Goal: Transaction & Acquisition: Book appointment/travel/reservation

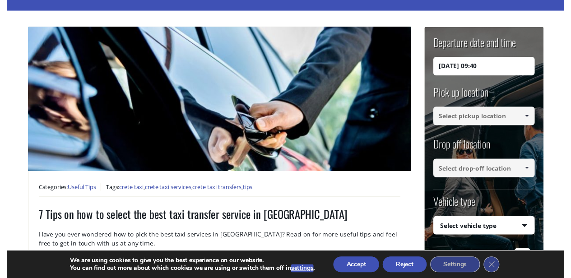
scroll to position [73, 0]
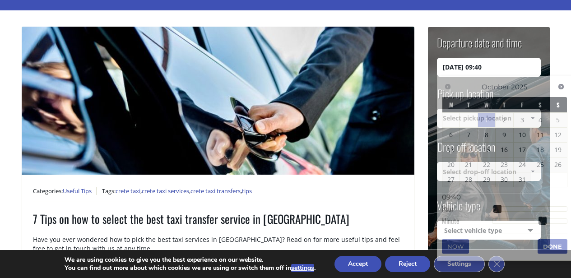
click at [482, 69] on input "01/10/2025 09:40" at bounding box center [489, 67] width 104 height 19
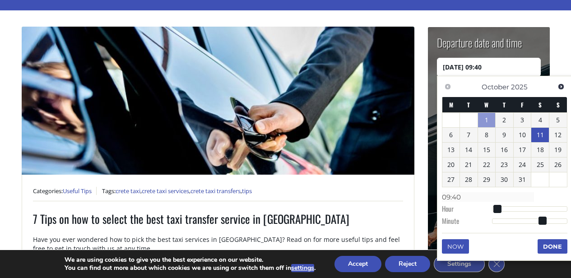
click at [545, 135] on link "11" at bounding box center [541, 135] width 18 height 14
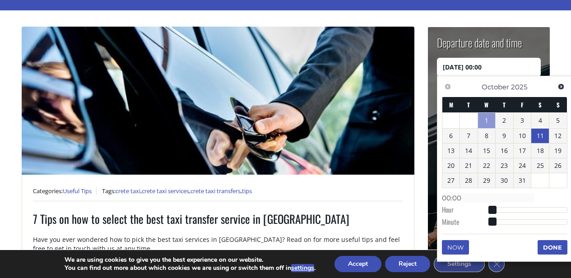
type input "11/10/2025 01:00"
type input "01:00"
type input "11/10/2025 02:00"
type input "02:00"
type input "11/10/2025 03:00"
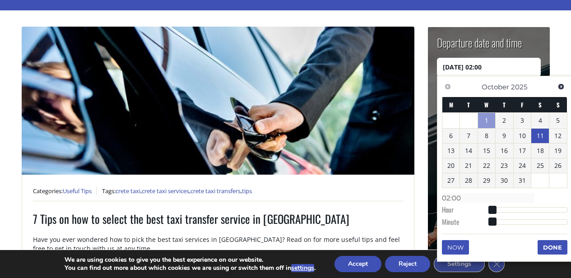
type input "03:00"
type input "11/10/2025 04:00"
type input "04:00"
type input "11/10/2025 05:00"
type input "05:00"
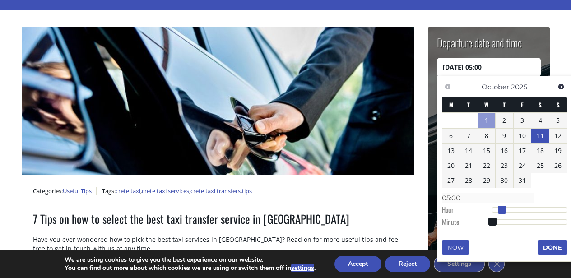
type input "11/10/2025 06:00"
type input "06:00"
type input "11/10/2025 07:00"
type input "07:00"
type input "11/10/2025 08:00"
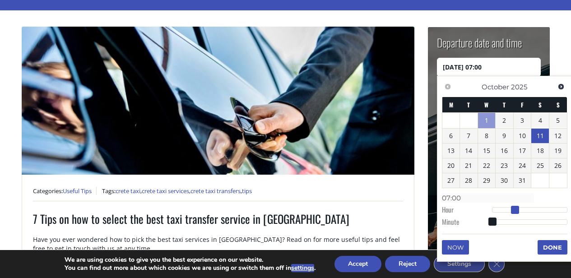
type input "08:00"
type input "11/10/2025 09:00"
type input "09:00"
type input "11/10/2025 10:00"
type input "10:00"
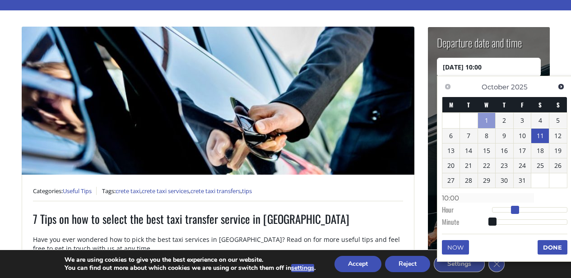
type input "11/10/2025 11:00"
type input "11:00"
type input "11/10/2025 12:00"
type input "12:00"
type input "11/10/2025 13:00"
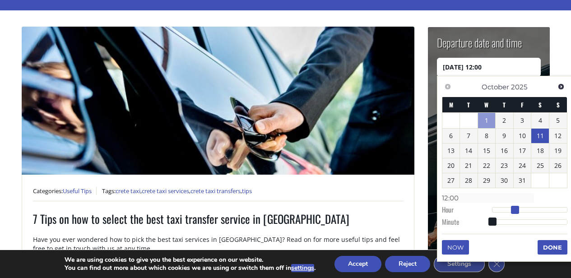
type input "13:00"
type input "11/10/2025 14:00"
type input "14:00"
type input "11/10/2025 15:00"
type input "15:00"
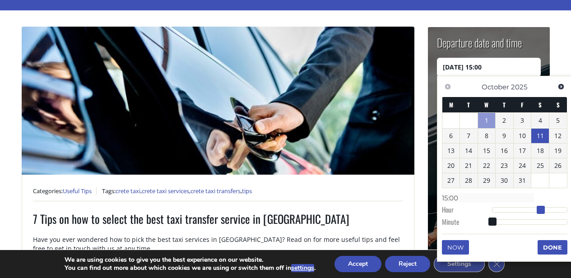
type input "11/10/2025 16:00"
type input "16:00"
type input "11/10/2025 17:00"
type input "17:00"
type input "11/10/2025 18:00"
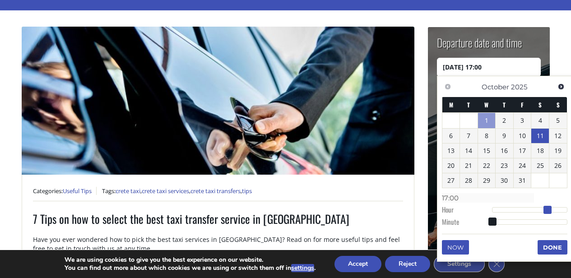
type input "18:00"
type input "11/10/2025 19:00"
type input "19:00"
type input "11/10/2025 20:00"
type input "20:00"
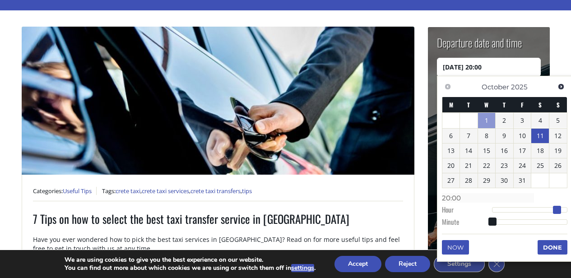
type input "11/10/2025 21:00"
type input "21:00"
drag, startPoint x: 491, startPoint y: 208, endPoint x: 557, endPoint y: 211, distance: 66.9
click at [557, 211] on span at bounding box center [561, 210] width 8 height 8
click at [554, 245] on button "Done" at bounding box center [553, 247] width 30 height 14
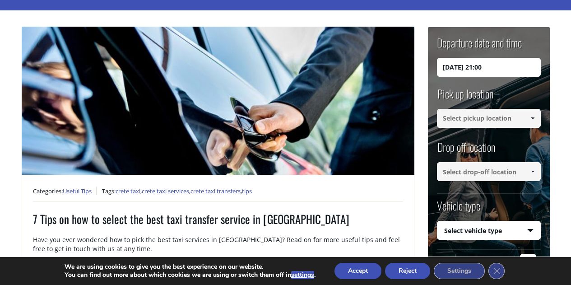
click at [501, 115] on input at bounding box center [489, 118] width 104 height 19
click at [529, 118] on span at bounding box center [532, 118] width 7 height 7
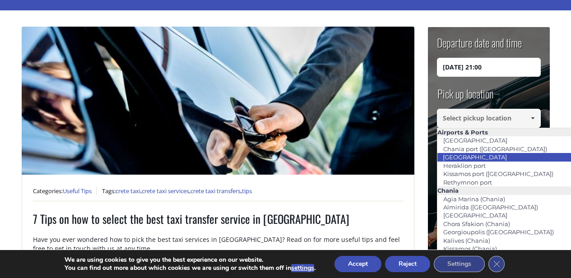
click at [510, 160] on li "[GEOGRAPHIC_DATA]" at bounding box center [540, 157] width 205 height 8
type input "[GEOGRAPHIC_DATA]"
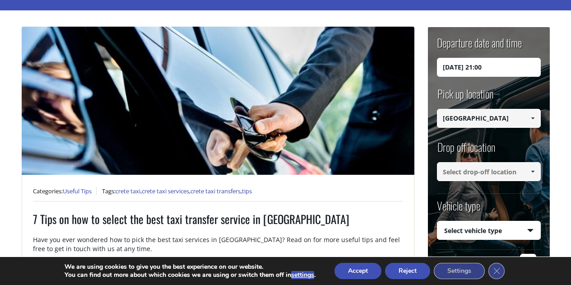
click at [482, 176] on input at bounding box center [489, 171] width 104 height 19
click at [533, 173] on span at bounding box center [532, 171] width 7 height 7
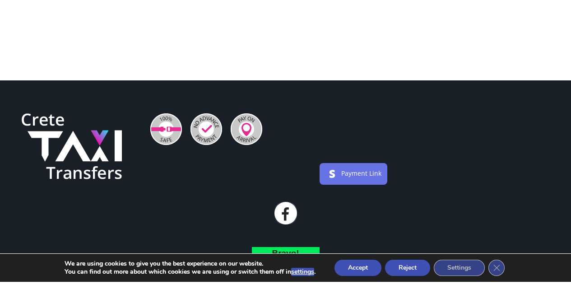
scroll to position [1368, 0]
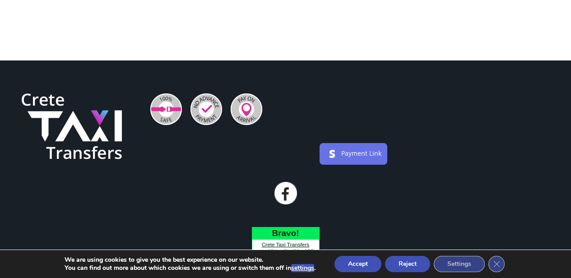
click at [413, 264] on button "Reject" at bounding box center [407, 264] width 45 height 16
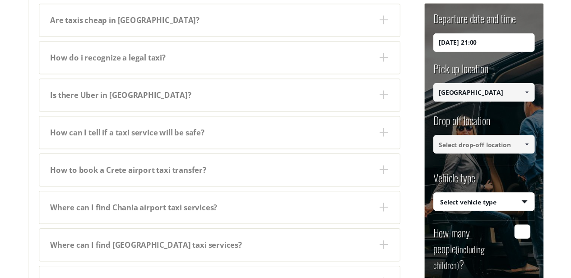
scroll to position [960, 0]
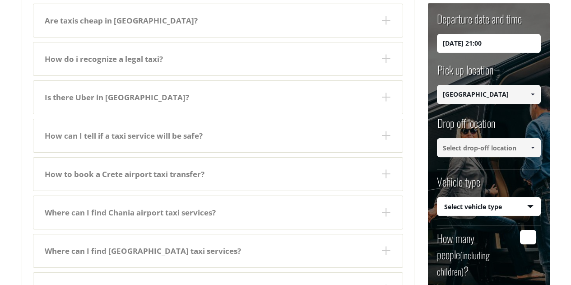
click at [456, 143] on input at bounding box center [489, 147] width 104 height 19
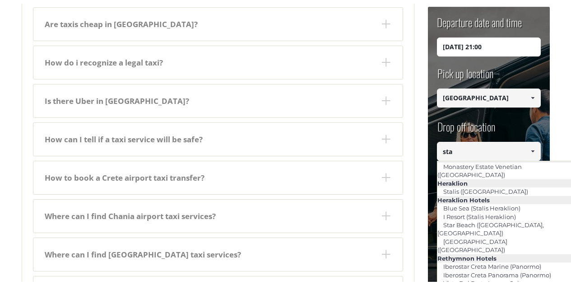
scroll to position [0, 0]
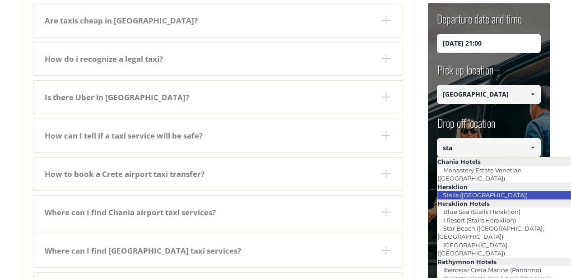
click at [467, 189] on link "Stalis ([GEOGRAPHIC_DATA])" at bounding box center [485, 195] width 97 height 13
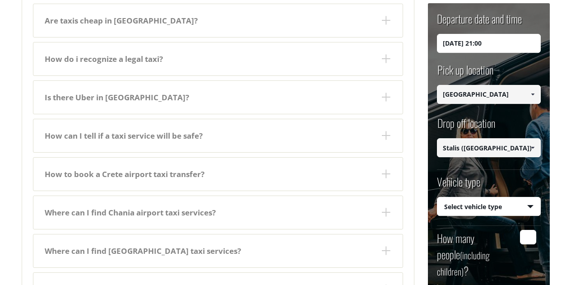
type input "Stalis ([GEOGRAPHIC_DATA])"
click at [466, 206] on select "Select vehicle type Taxi (4 passengers) Mercedes E Class Mini Van (7 passengers…" at bounding box center [489, 206] width 103 height 19
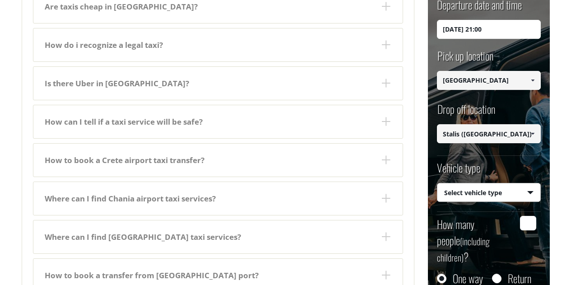
click at [476, 194] on select "Select vehicle type Taxi (4 passengers) Mercedes E Class Mini Van (7 passengers…" at bounding box center [489, 192] width 103 height 19
select select "540"
click at [438, 183] on select "Select vehicle type Taxi (4 passengers) Mercedes E Class Mini Van (7 passengers…" at bounding box center [489, 192] width 103 height 19
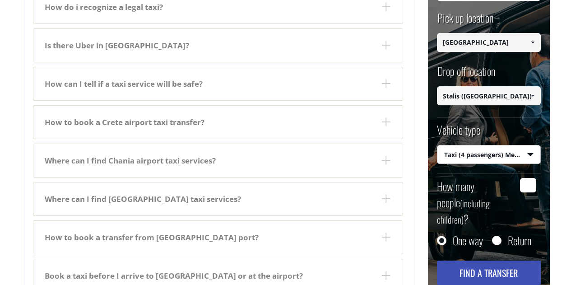
scroll to position [1012, 0]
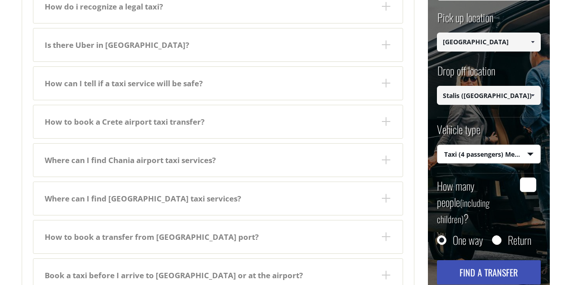
click at [531, 178] on input "How many people (including children) ?" at bounding box center [528, 185] width 16 height 14
type input "4"
click at [477, 260] on button "Find a transfer" at bounding box center [489, 272] width 104 height 24
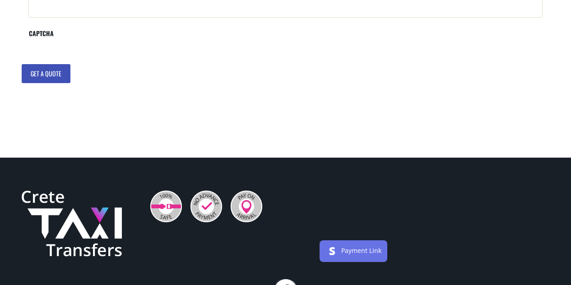
scroll to position [511, 0]
